Goal: Transaction & Acquisition: Purchase product/service

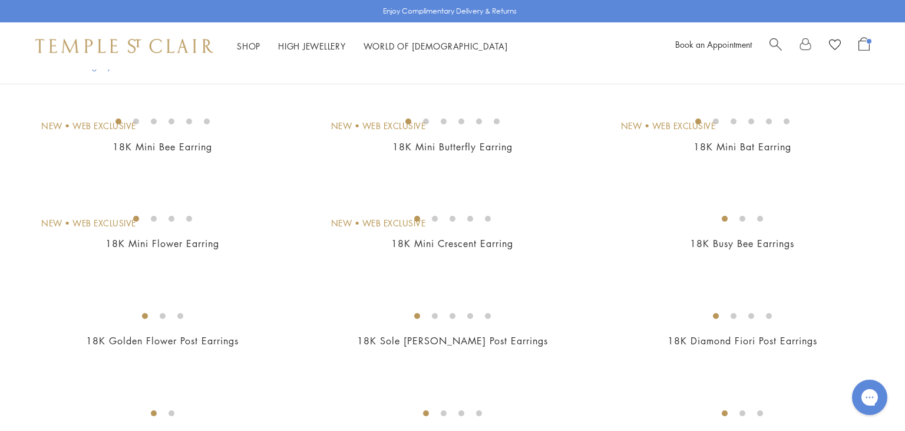
scroll to position [108, 0]
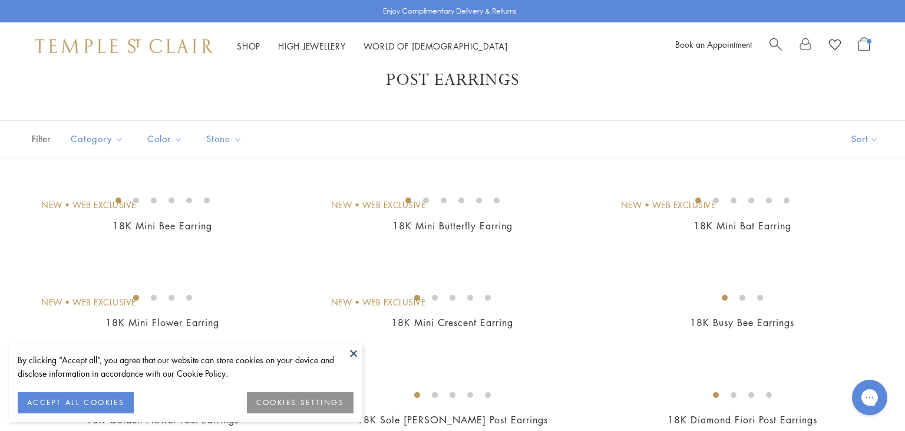
scroll to position [28, 0]
click at [0, 0] on img at bounding box center [0, 0] width 0 height 0
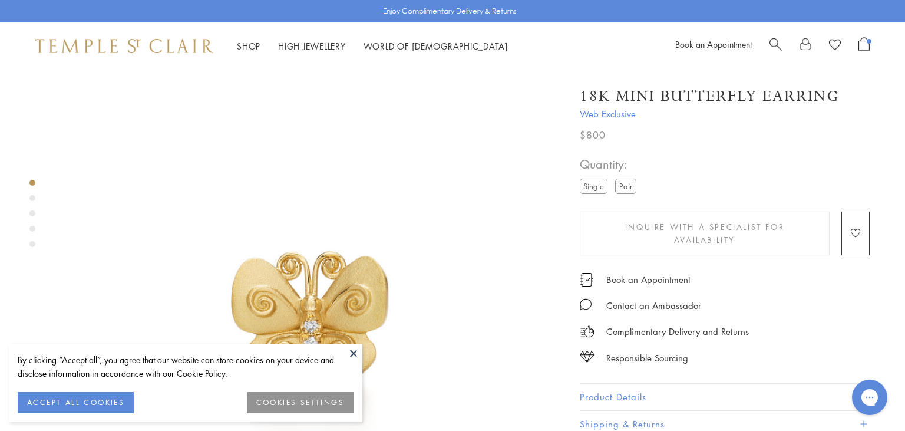
click at [623, 188] on label "Pair" at bounding box center [625, 186] width 21 height 15
click at [591, 184] on label "Single" at bounding box center [594, 186] width 28 height 15
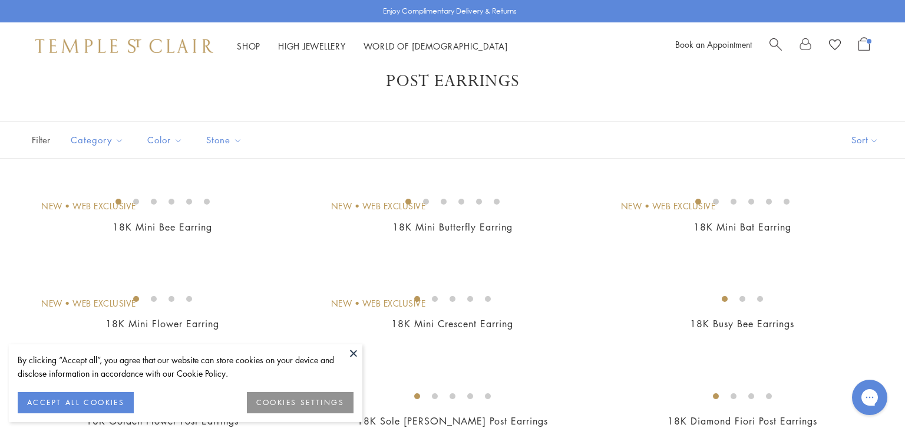
click at [355, 355] on button at bounding box center [354, 353] width 18 height 18
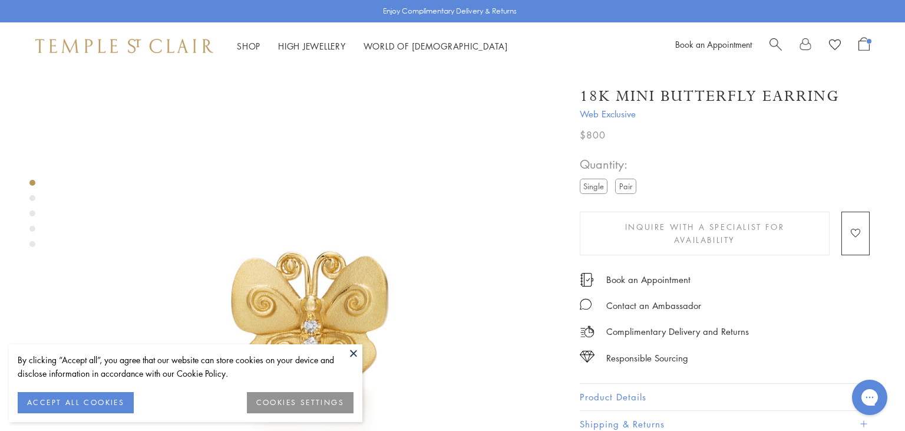
click at [354, 352] on button at bounding box center [354, 353] width 18 height 18
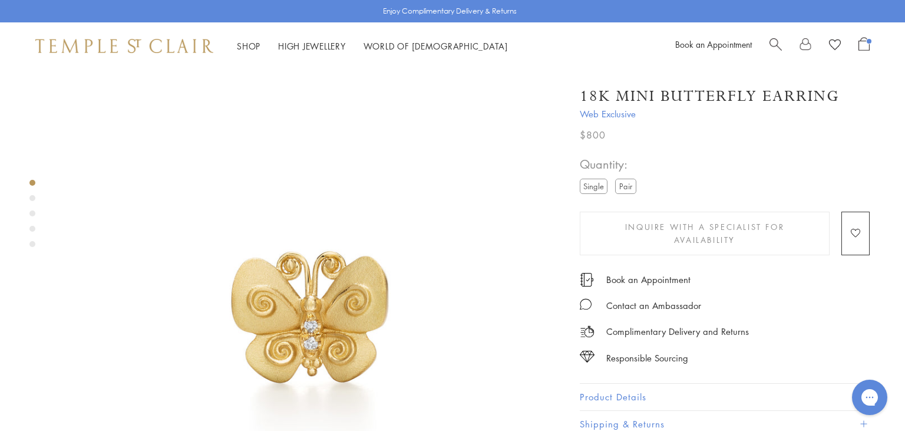
click at [619, 185] on label "Pair" at bounding box center [625, 186] width 21 height 15
click at [602, 187] on label "Single" at bounding box center [594, 186] width 28 height 15
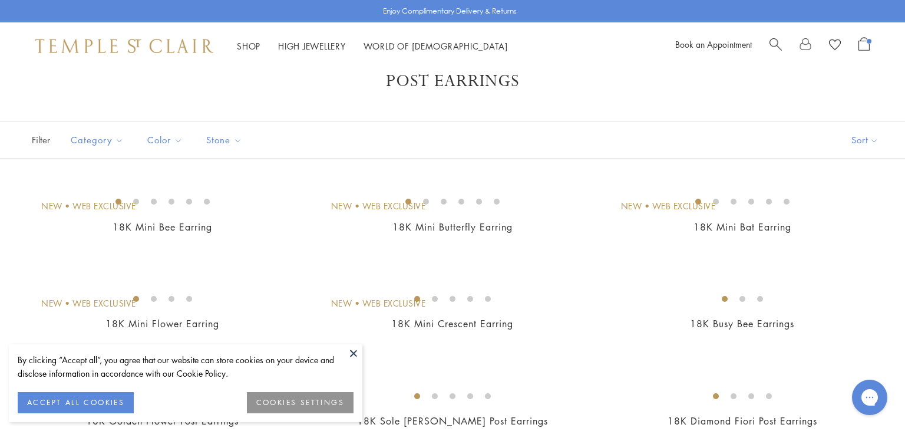
click at [353, 356] on button at bounding box center [354, 353] width 18 height 18
